Goal: Navigation & Orientation: Understand site structure

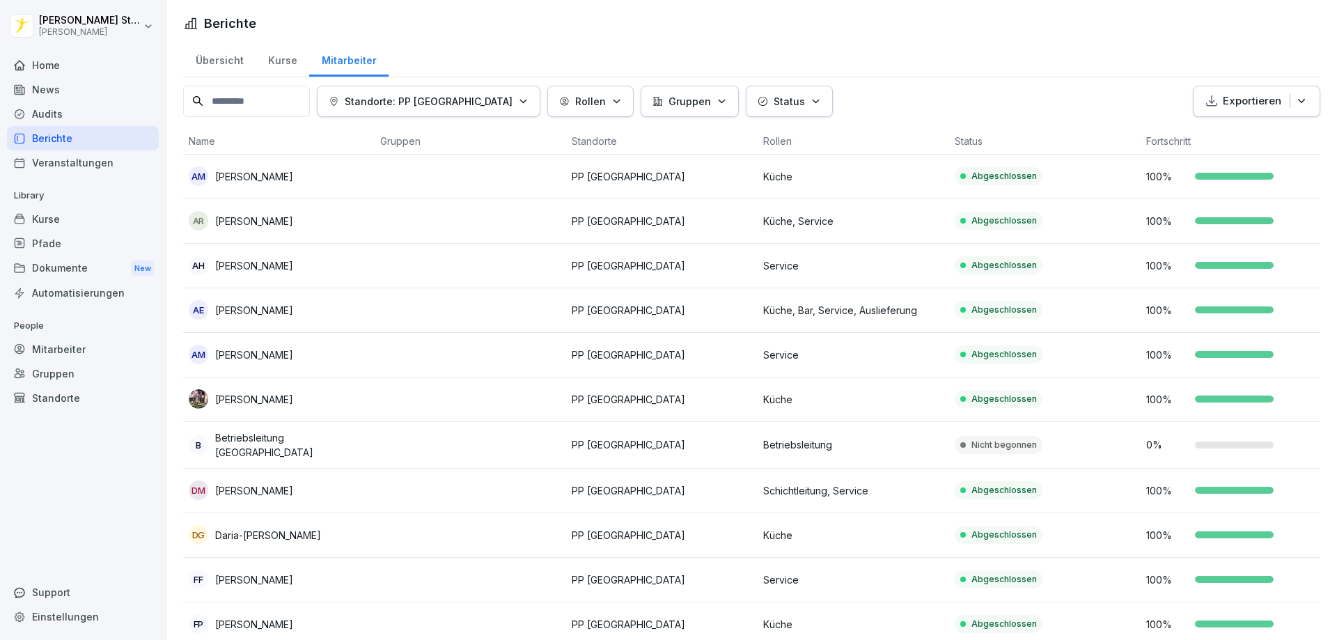
scroll to position [487, 0]
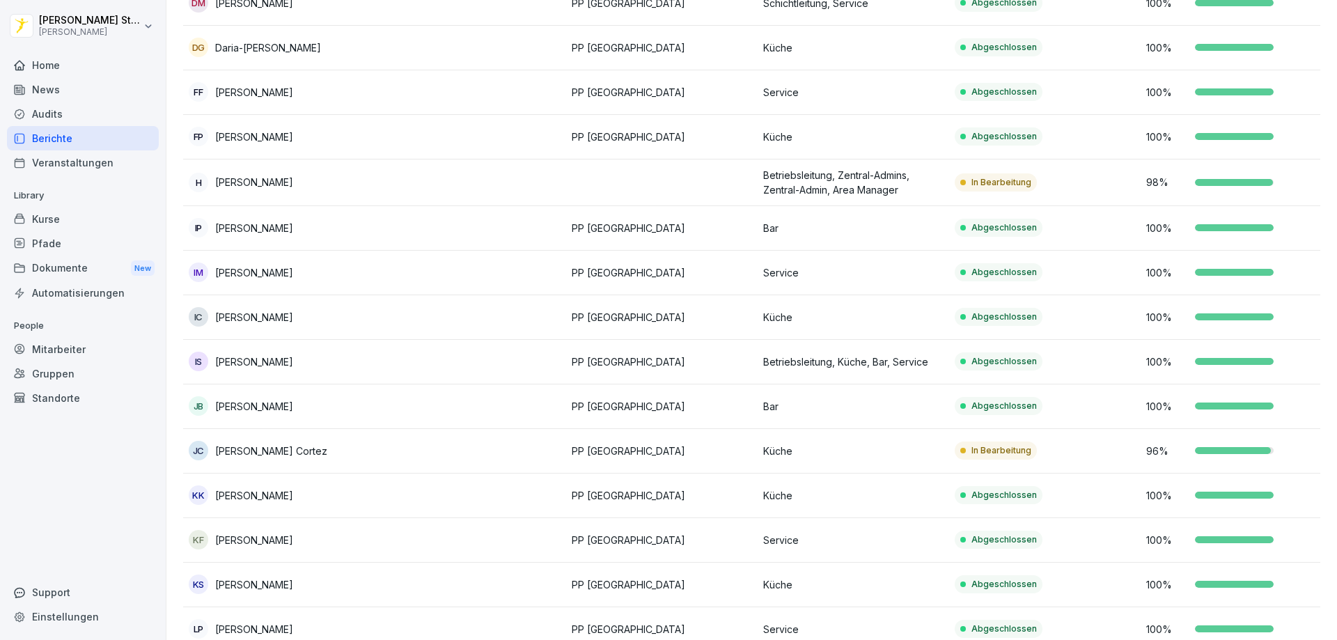
click at [51, 61] on div "Home" at bounding box center [83, 65] width 152 height 24
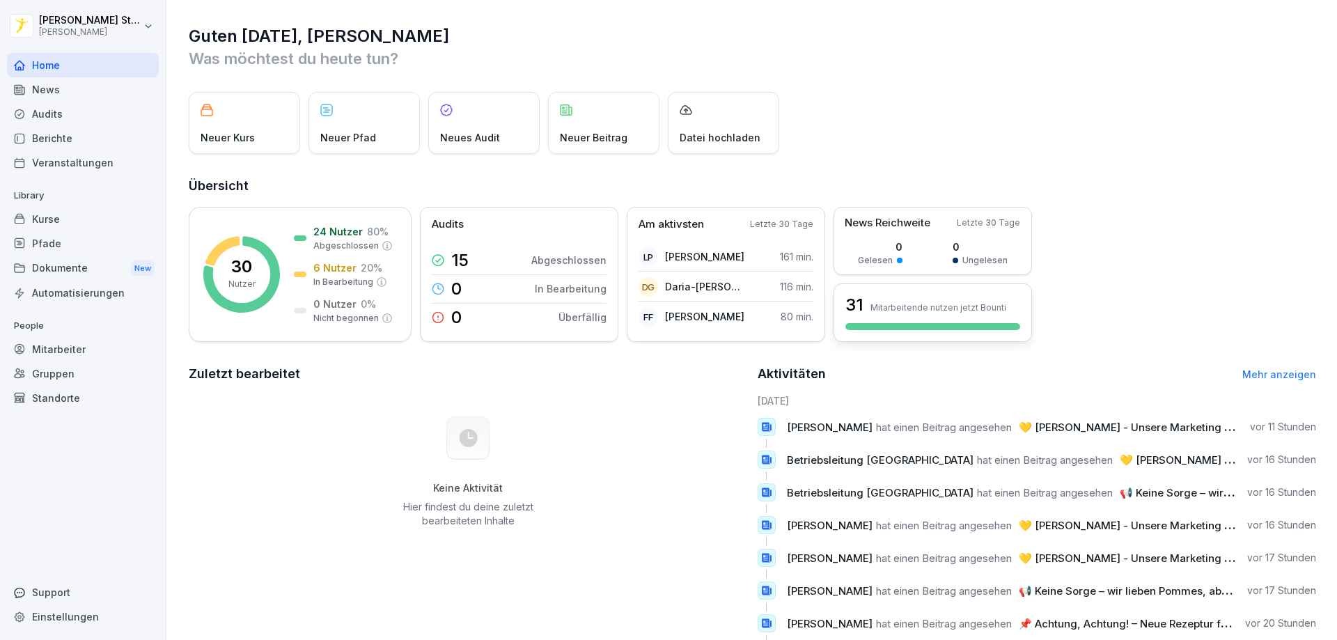
click at [899, 321] on div "31 Mitarbeitende nutzen jetzt Bounti" at bounding box center [932, 312] width 198 height 58
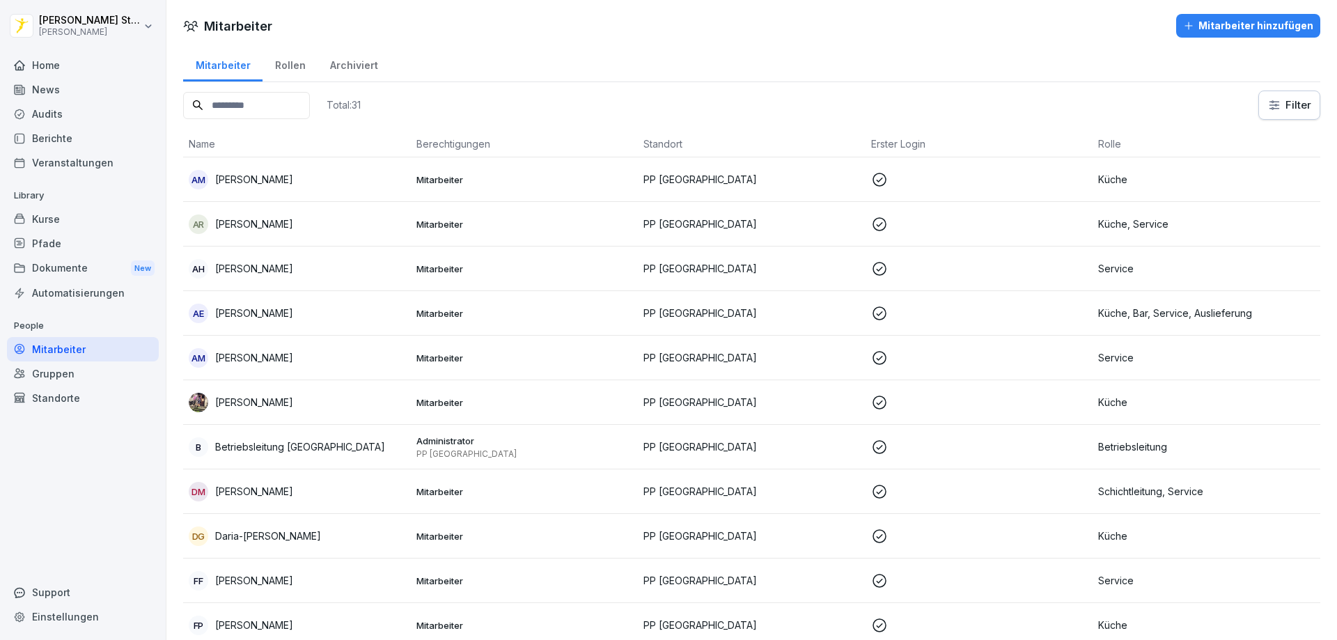
click at [52, 65] on div "Home" at bounding box center [83, 65] width 152 height 24
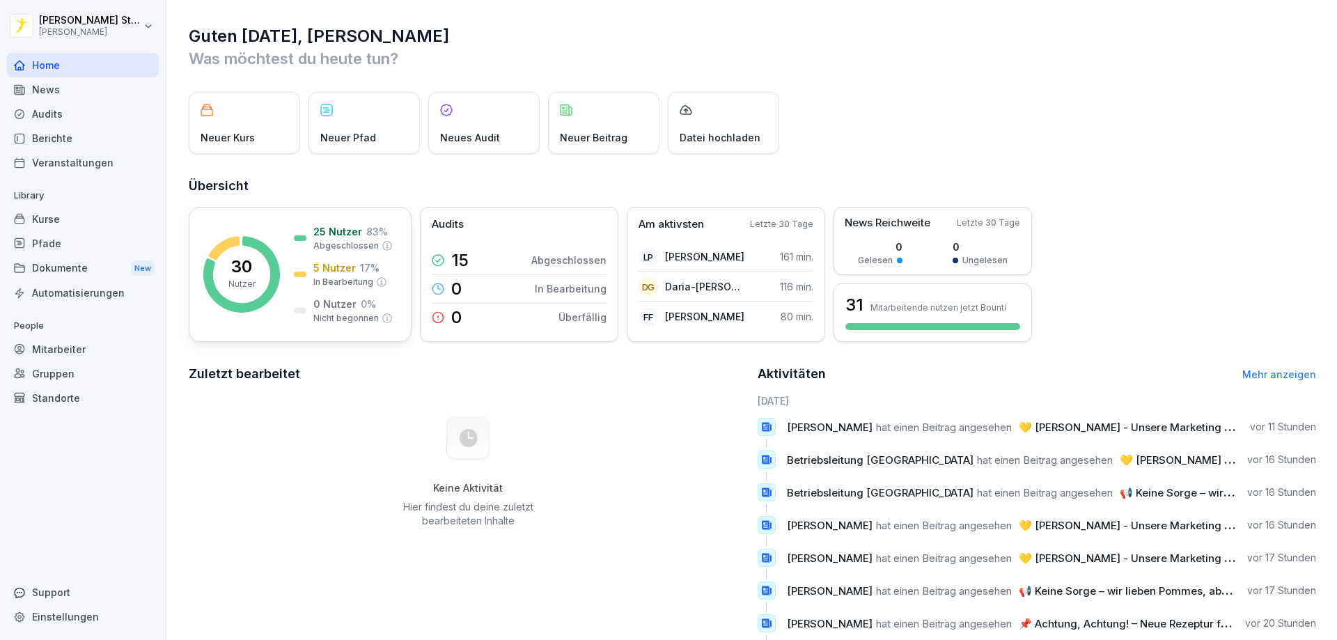
click at [343, 234] on p "25 Nutzer" at bounding box center [337, 231] width 49 height 15
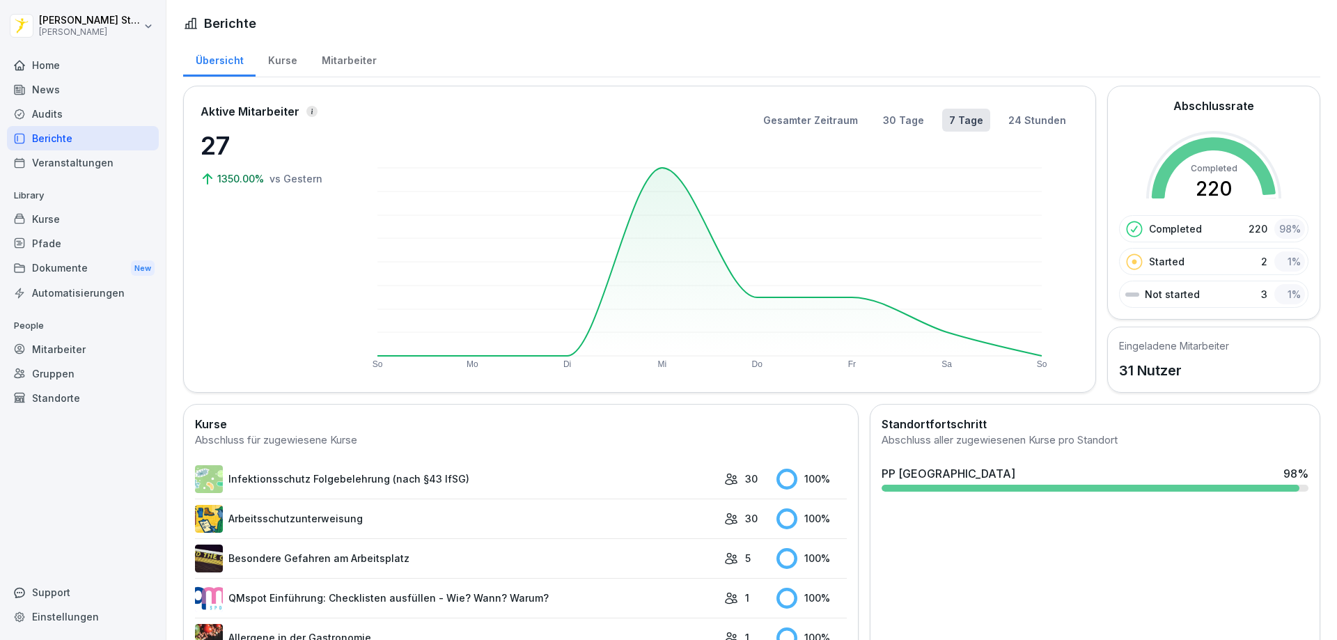
click at [1042, 488] on div at bounding box center [1090, 488] width 418 height 7
